Goal: Information Seeking & Learning: Learn about a topic

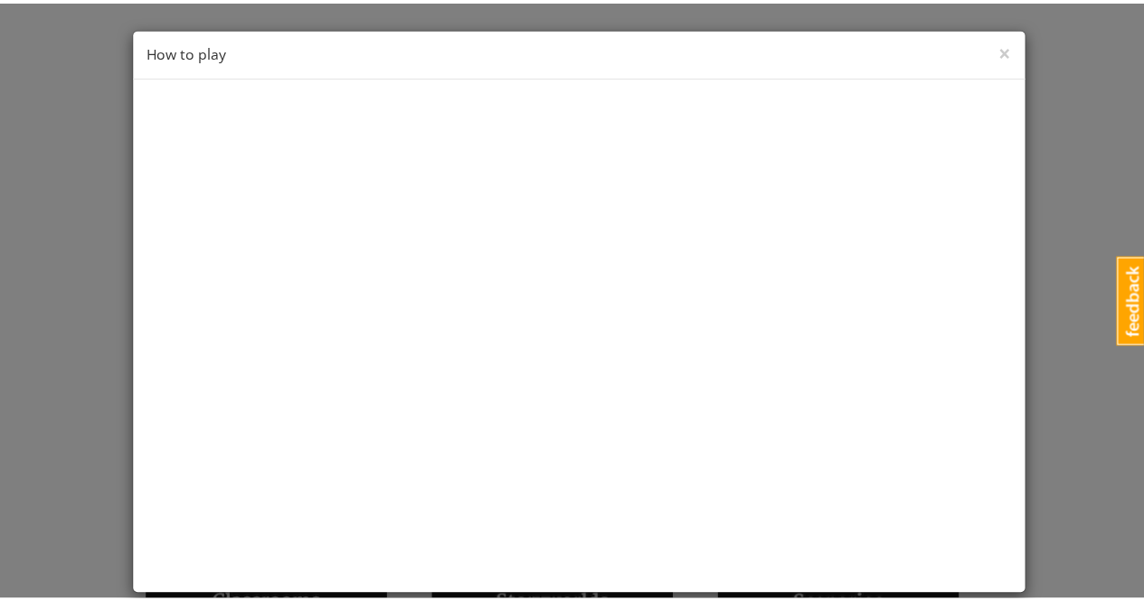
scroll to position [22, 0]
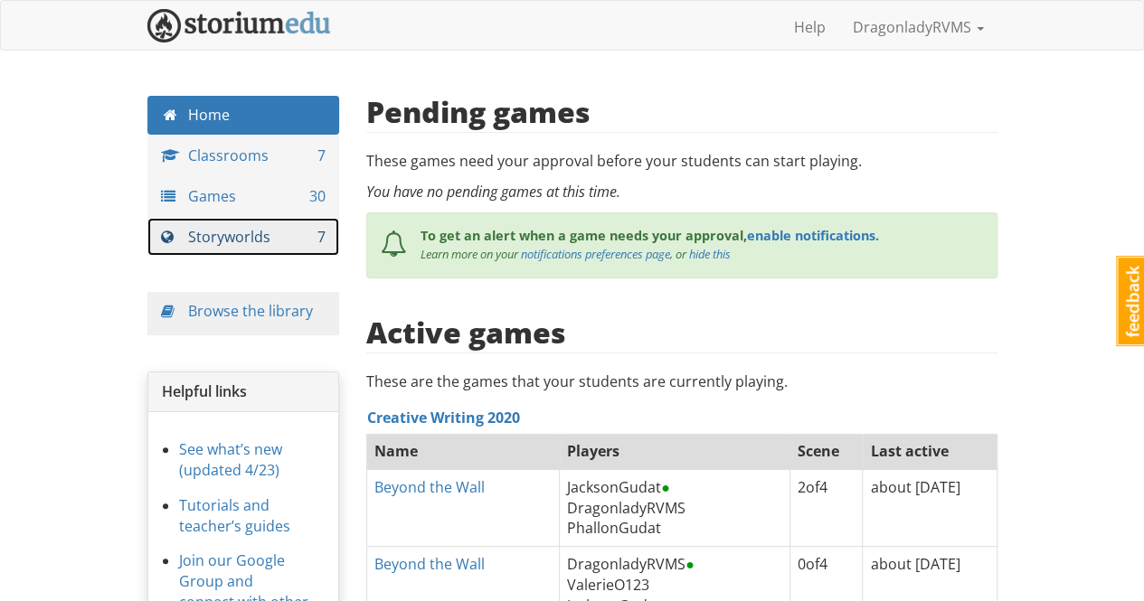
click at [248, 229] on link "Storyworlds 7" at bounding box center [243, 237] width 193 height 39
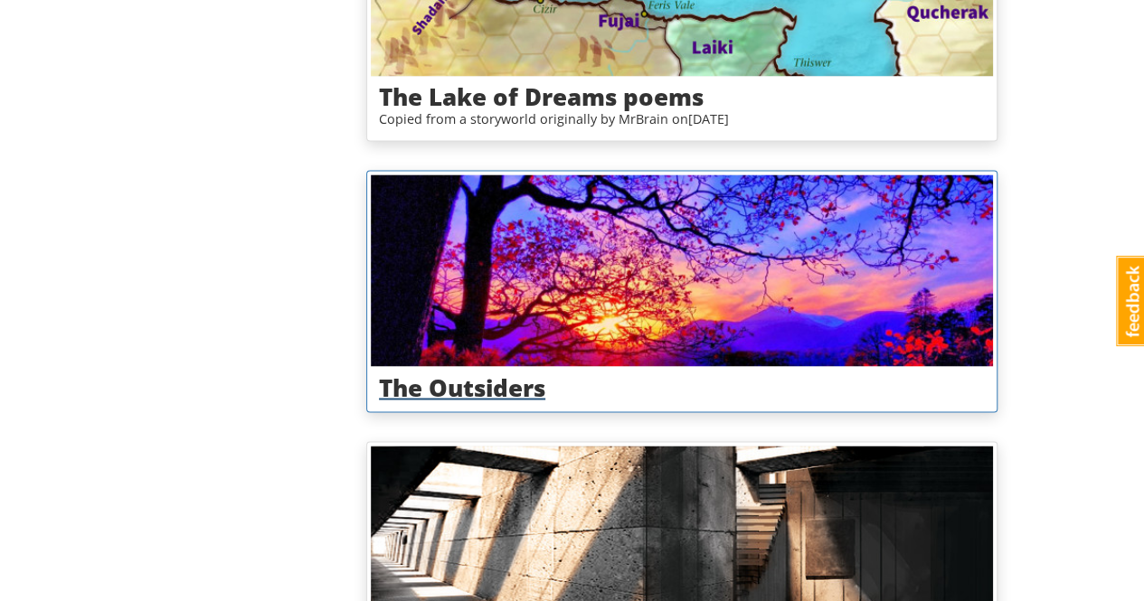
scroll to position [1534, 0]
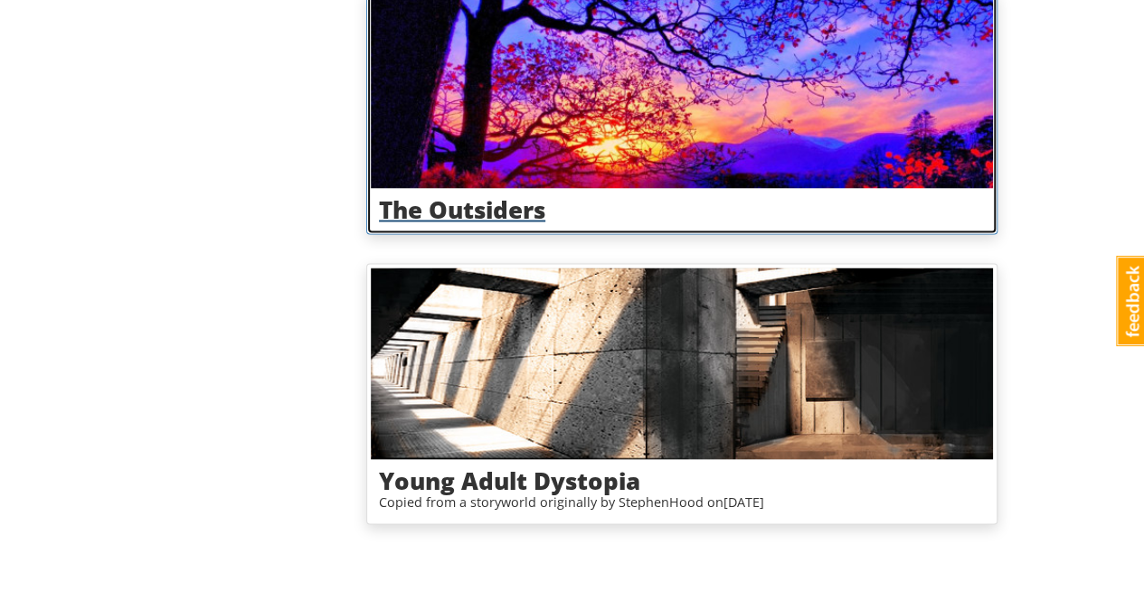
click at [522, 200] on h3 "The Outsiders" at bounding box center [682, 209] width 606 height 26
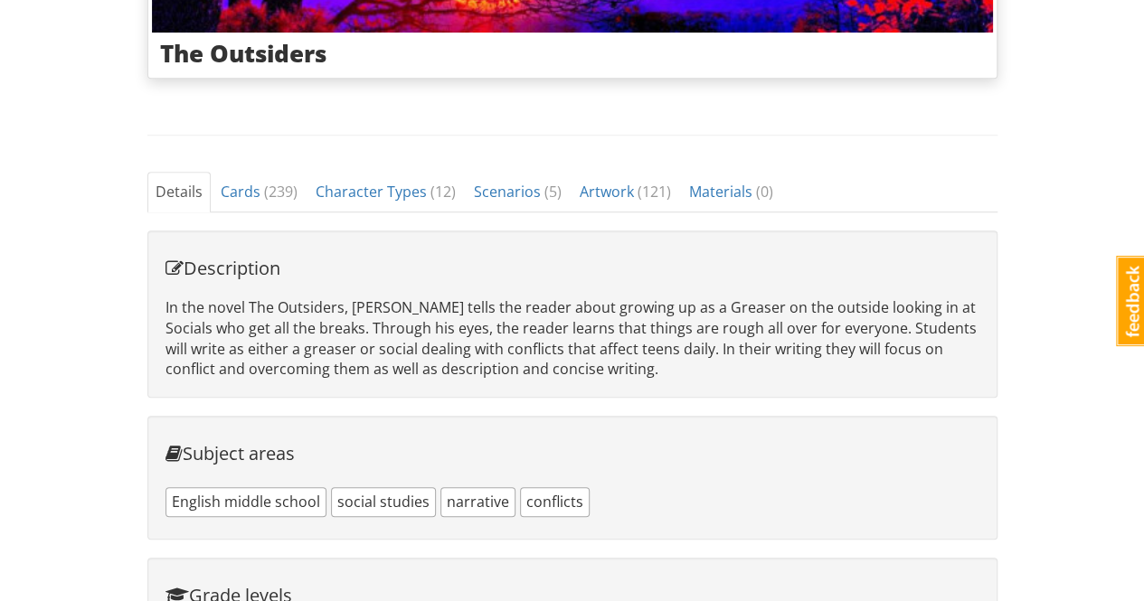
scroll to position [633, 0]
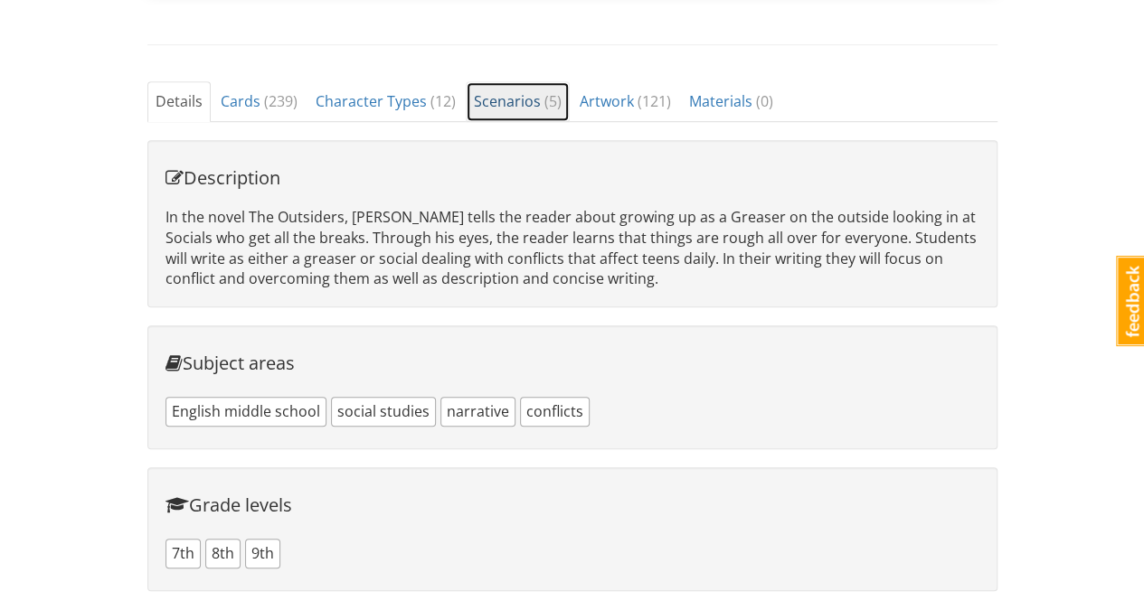
click at [514, 98] on span "Scenarios ( 5 )" at bounding box center [518, 101] width 88 height 20
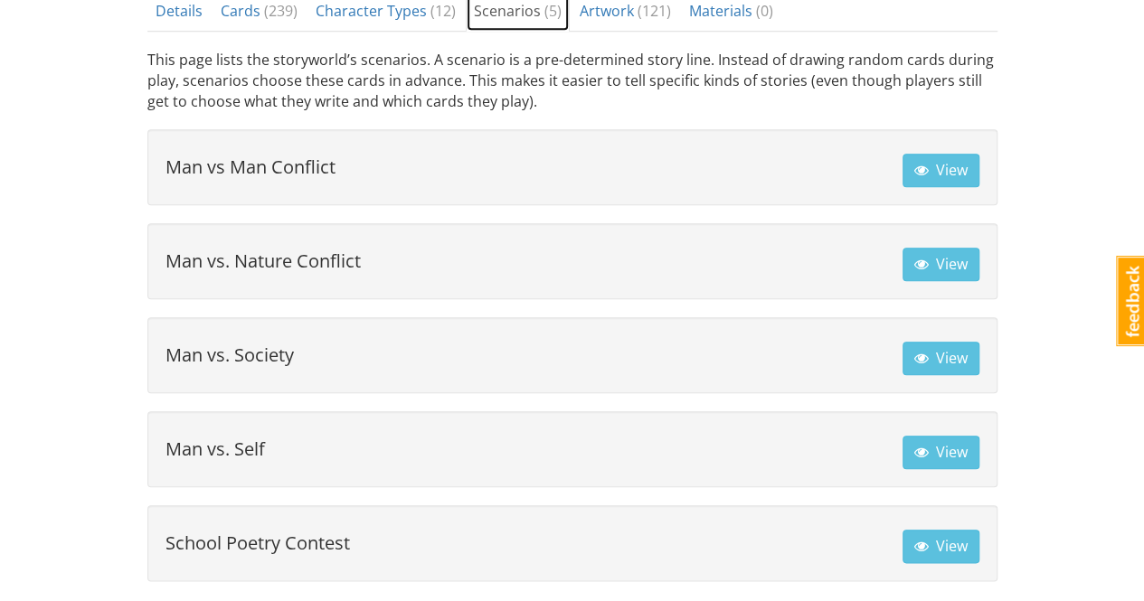
scroll to position [831, 0]
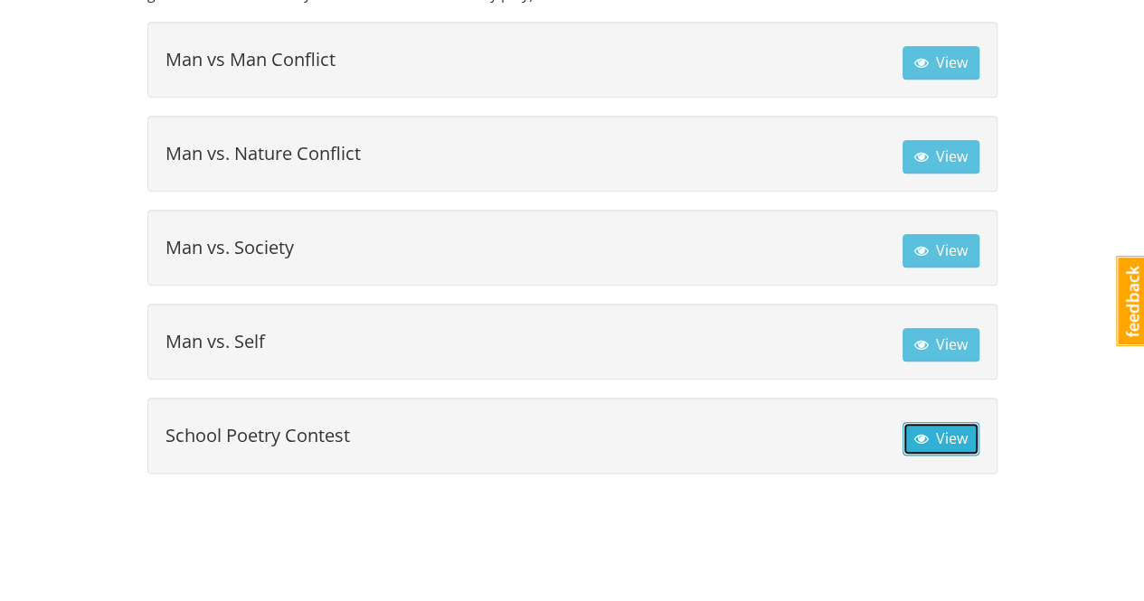
click at [568, 229] on span "View" at bounding box center [940, 439] width 53 height 20
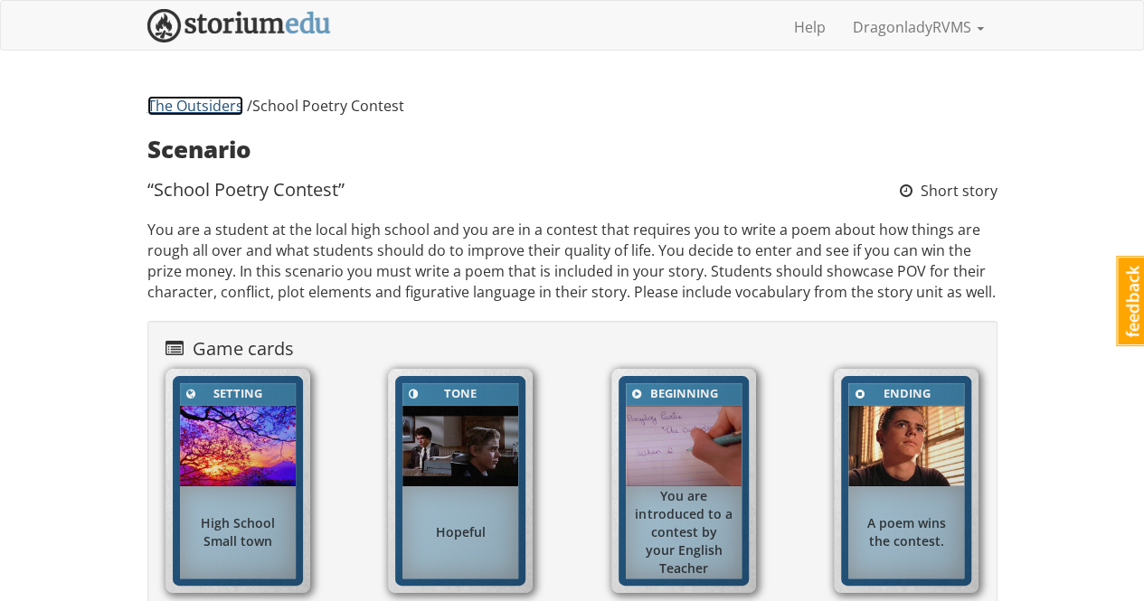
click at [217, 103] on link "The Outsiders" at bounding box center [195, 106] width 96 height 20
